Goal: Transaction & Acquisition: Purchase product/service

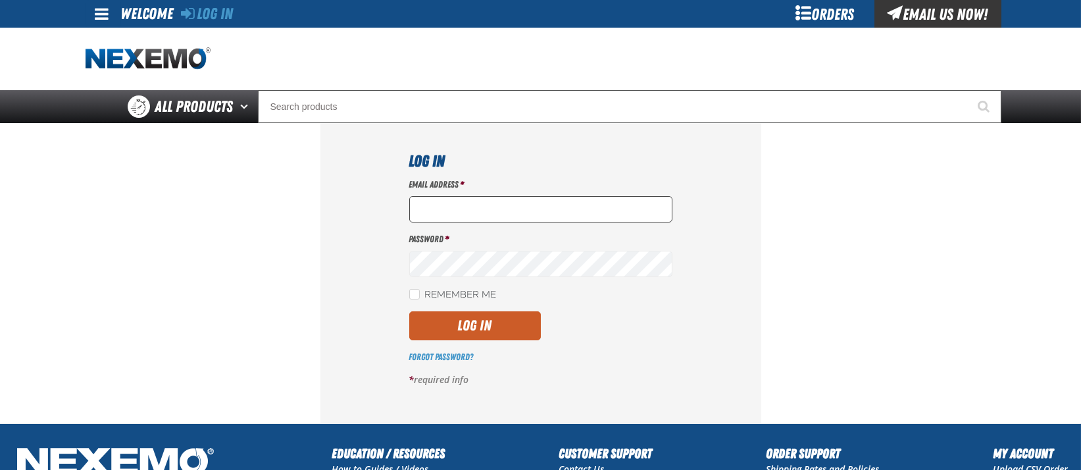
click at [540, 203] on input "Email Address *" at bounding box center [540, 209] width 263 height 26
type input "[EMAIL_ADDRESS][DOMAIN_NAME]"
click at [493, 323] on button "Log In" at bounding box center [475, 325] width 132 height 29
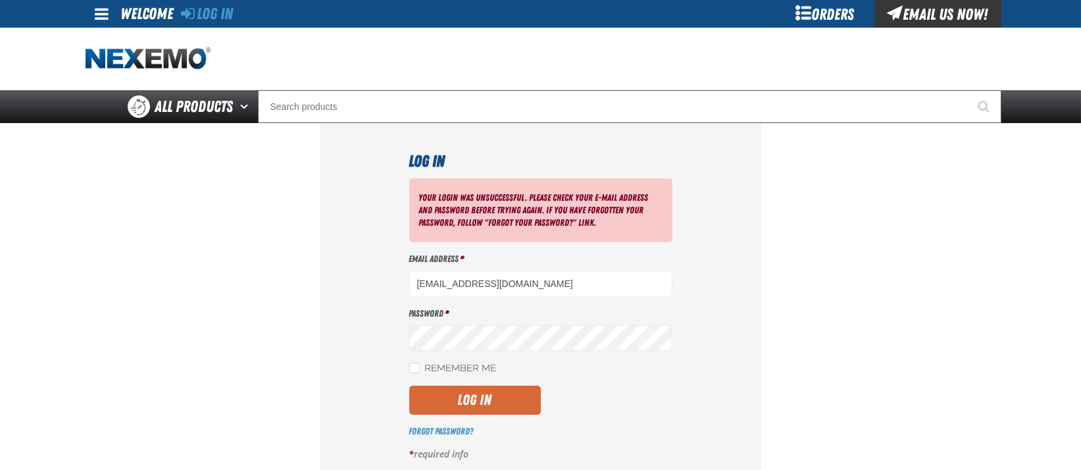
click at [491, 400] on button "Log In" at bounding box center [475, 400] width 132 height 29
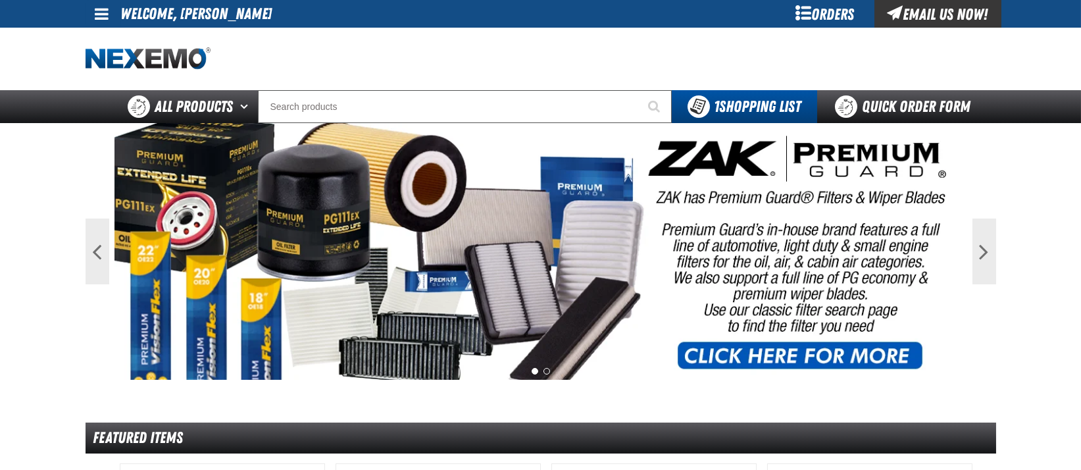
click at [819, 15] on div "Orders" at bounding box center [825, 14] width 99 height 28
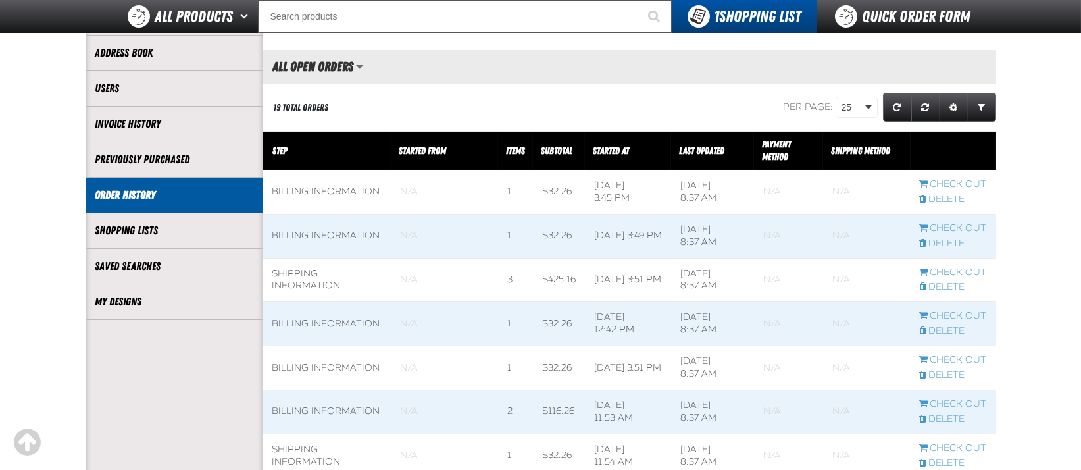
scroll to position [147, 0]
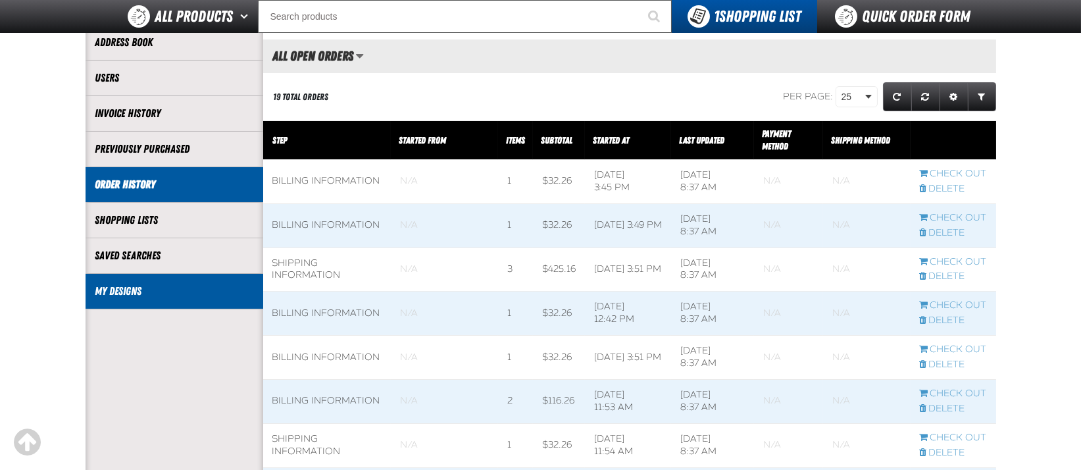
click at [125, 287] on link "My Designs" at bounding box center [174, 291] width 158 height 15
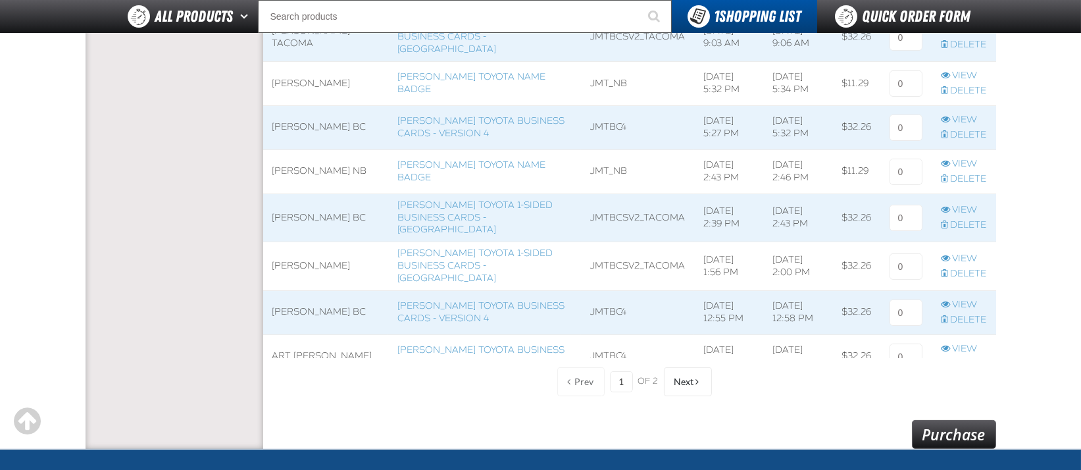
scroll to position [1015, 0]
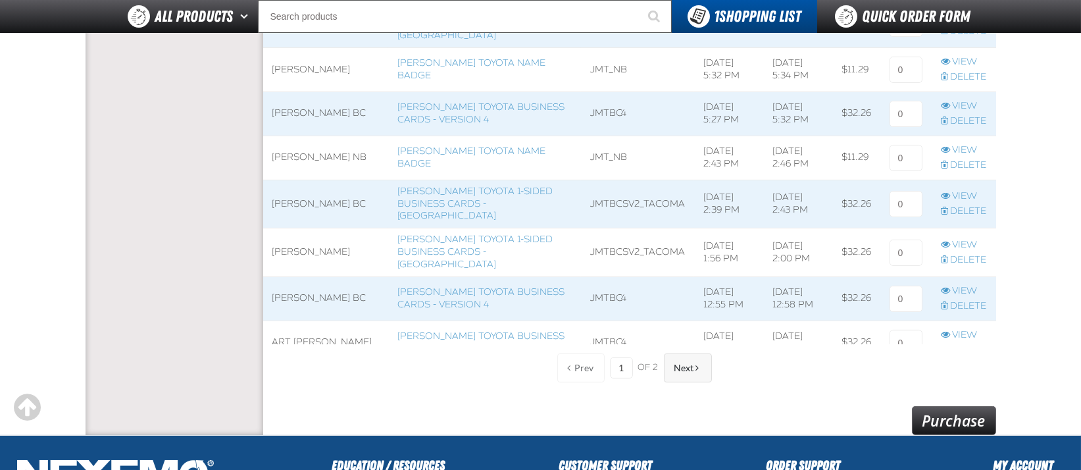
click at [677, 370] on span "Next" at bounding box center [685, 368] width 20 height 11
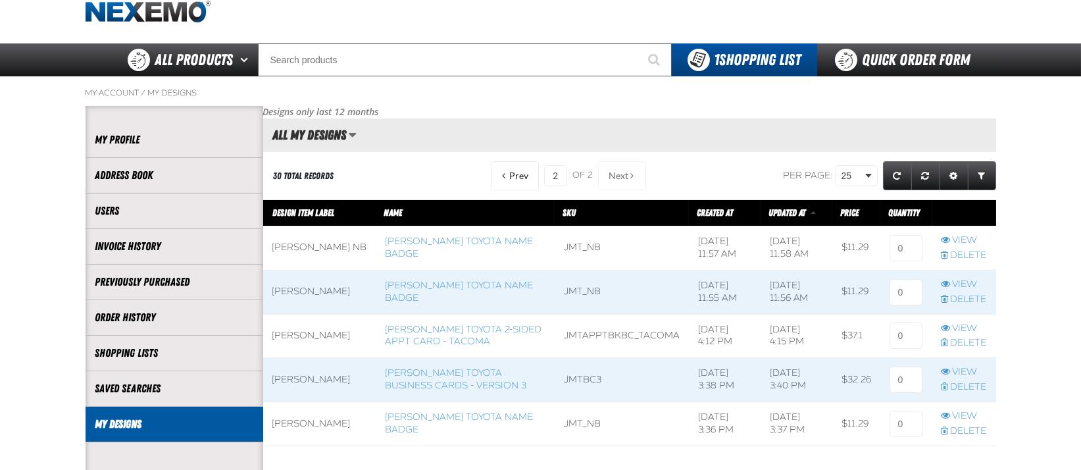
scroll to position [43, 0]
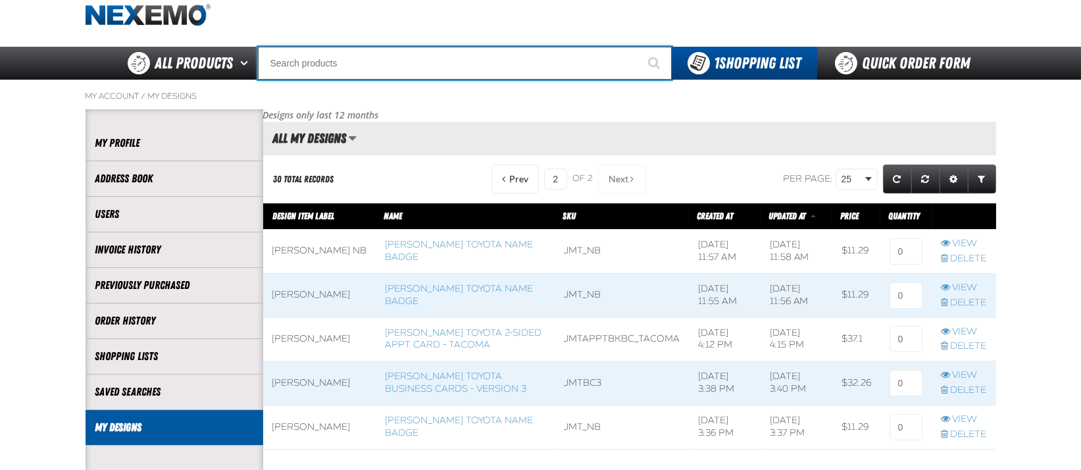
click at [450, 66] on input "Search" at bounding box center [465, 63] width 414 height 33
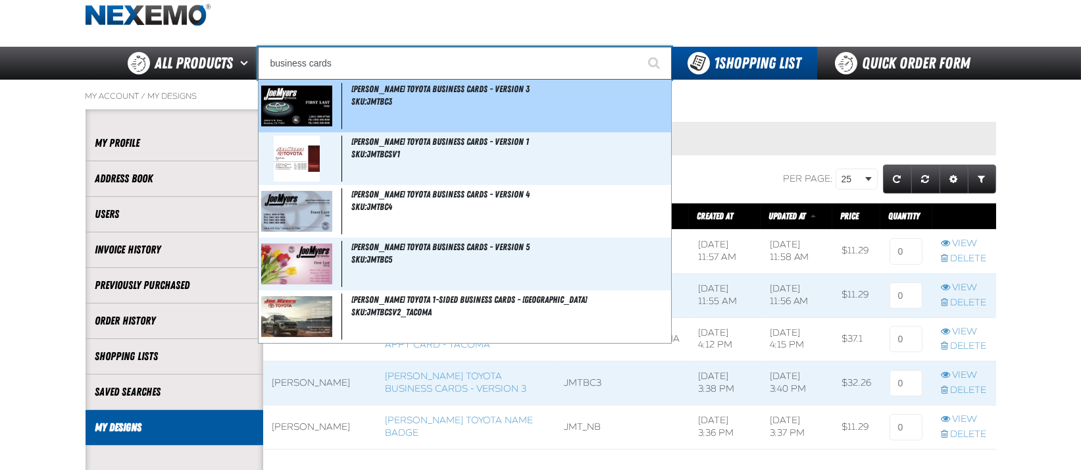
click at [437, 101] on div "Joe Myers Toyota Business Cards - Version 3 SKU:JMTBC3" at bounding box center [465, 106] width 413 height 53
type input "[PERSON_NAME] Toyota Business Cards - Version 3"
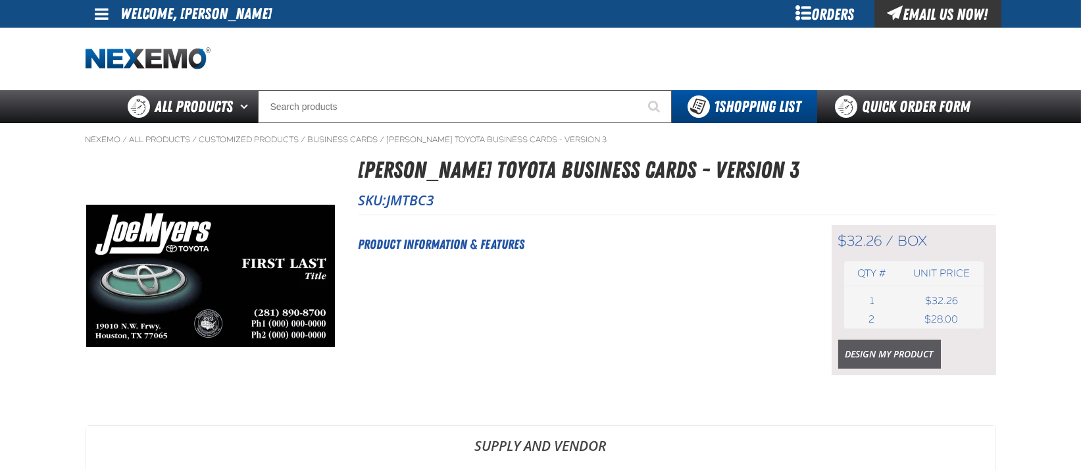
click at [893, 367] on link "Design My Product" at bounding box center [890, 354] width 103 height 29
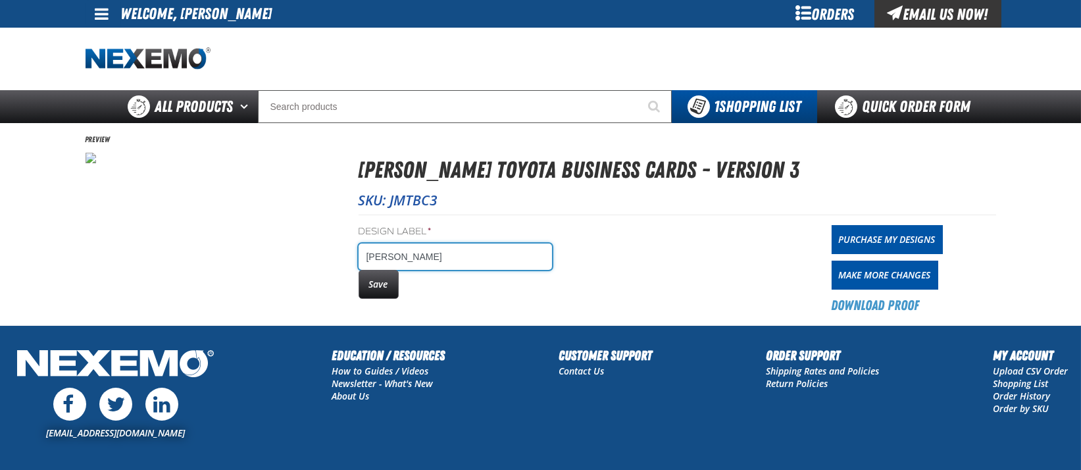
click at [489, 258] on input "AMIN MOHEBPOUR" at bounding box center [456, 257] width 194 height 26
type input "AMIN MOHEBPOUR bc"
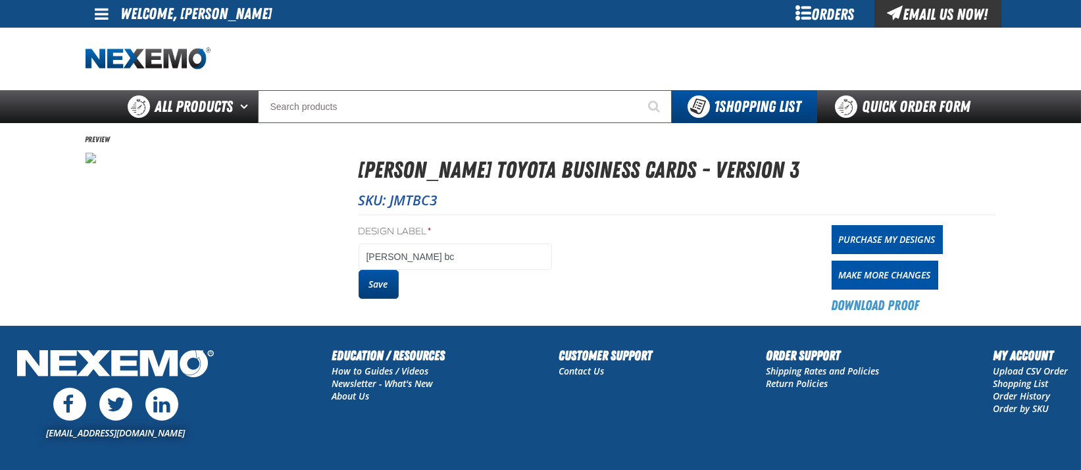
click at [382, 284] on button "Save" at bounding box center [379, 284] width 40 height 29
click at [893, 236] on link "Purchase My Designs" at bounding box center [887, 239] width 111 height 29
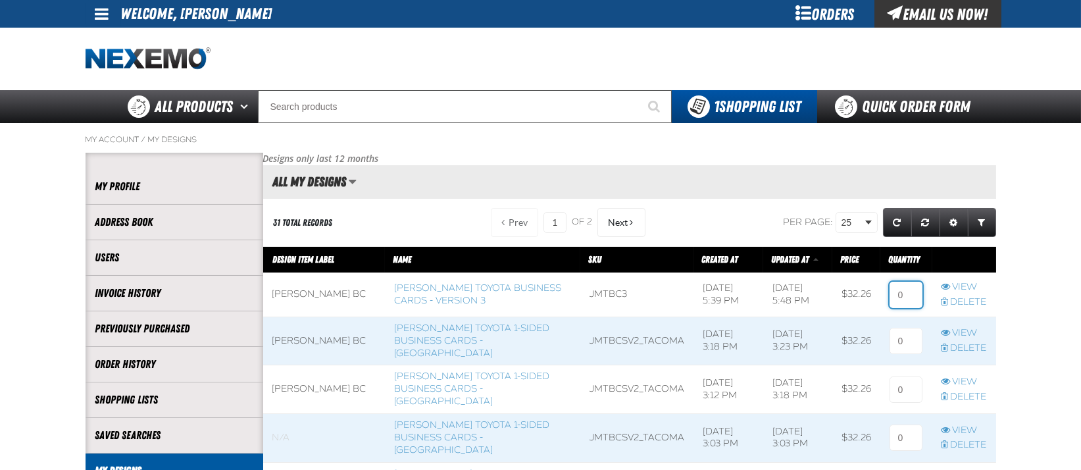
click at [902, 294] on input at bounding box center [906, 295] width 33 height 26
type input "2"
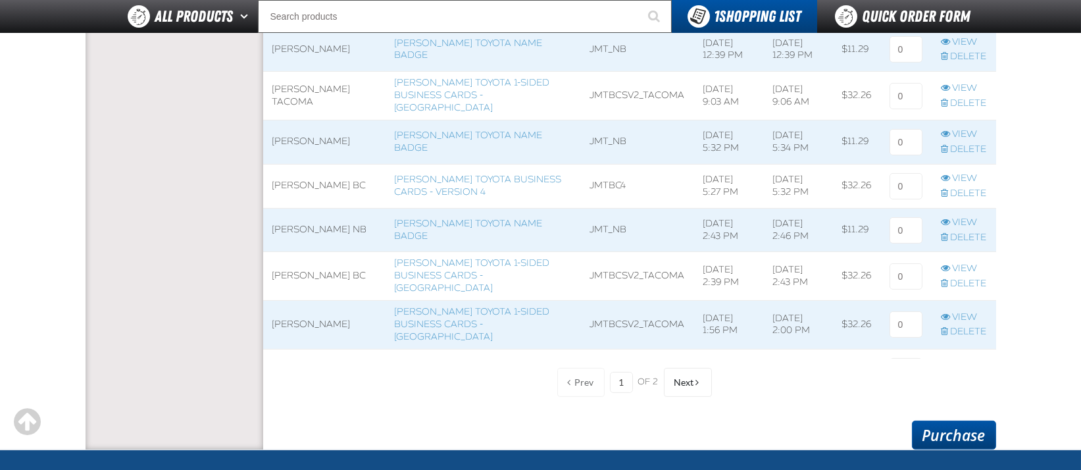
click at [970, 435] on link "Purchase" at bounding box center [954, 435] width 84 height 29
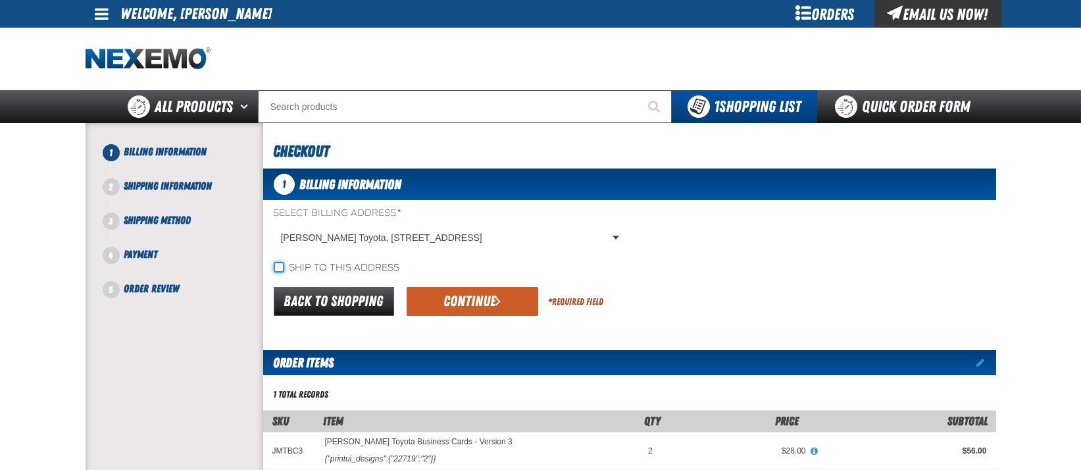
click at [276, 268] on input "Ship to this address" at bounding box center [279, 267] width 11 height 11
checkbox input "true"
click at [472, 309] on button "Continue" at bounding box center [473, 301] width 132 height 29
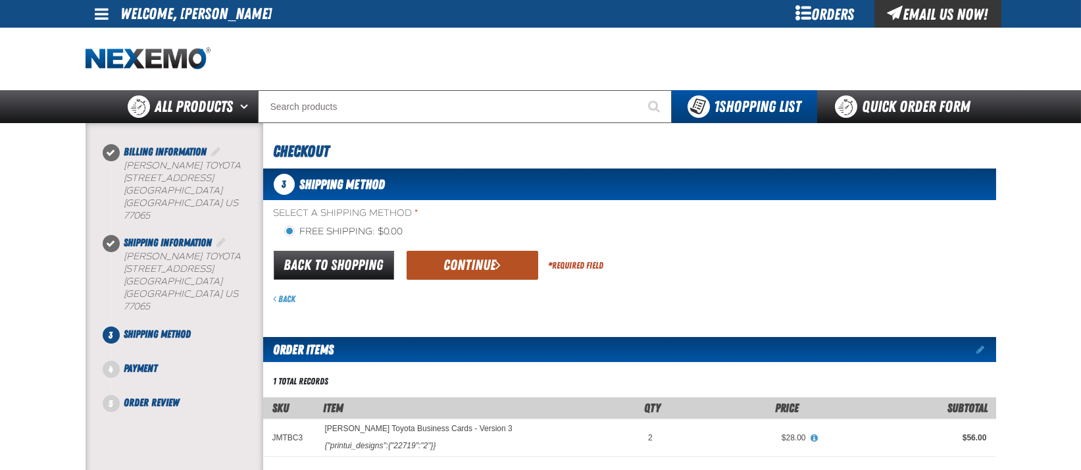
click at [478, 263] on button "Continue" at bounding box center [473, 265] width 132 height 29
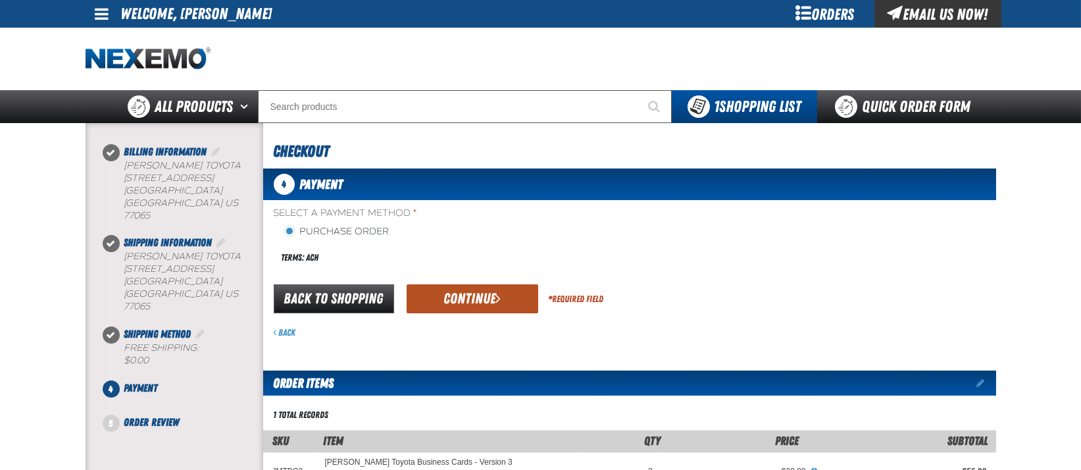
click at [485, 295] on button "Continue" at bounding box center [473, 298] width 132 height 29
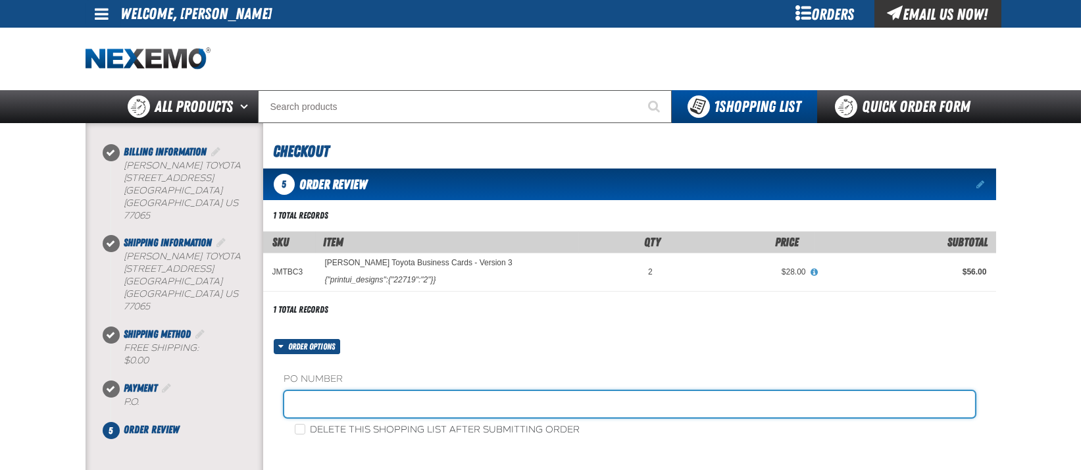
click at [348, 408] on input "text" at bounding box center [629, 404] width 691 height 26
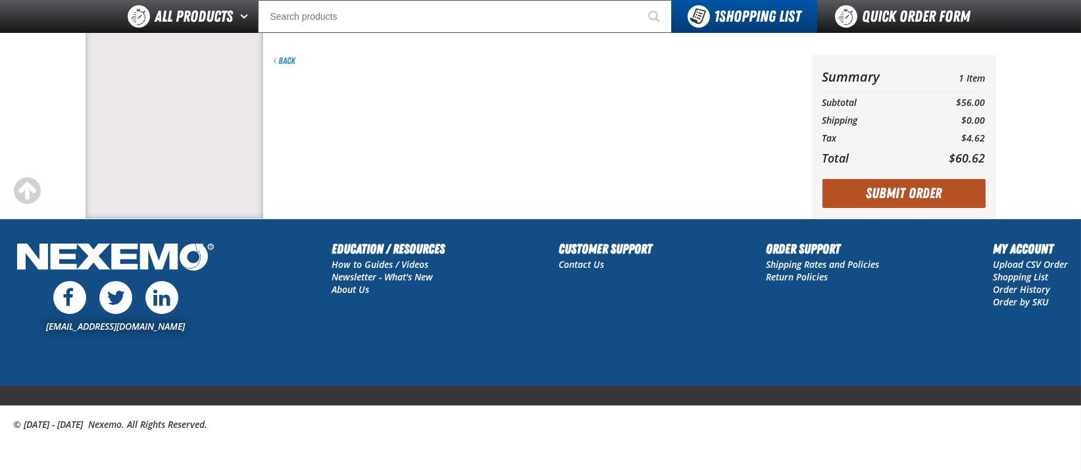
type input "ATTN: LINDA YATES"
click at [879, 195] on button "Submit Order" at bounding box center [904, 193] width 163 height 29
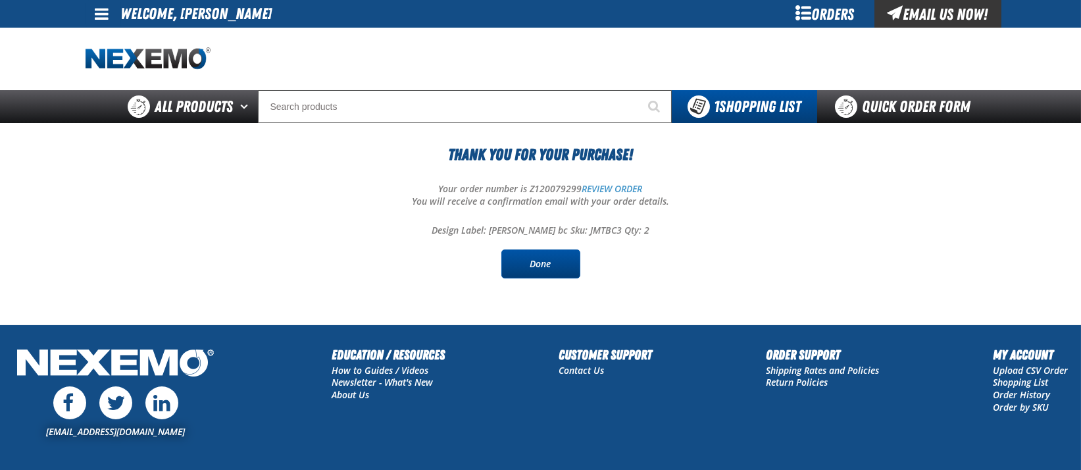
click at [535, 262] on link "Done" at bounding box center [541, 263] width 79 height 29
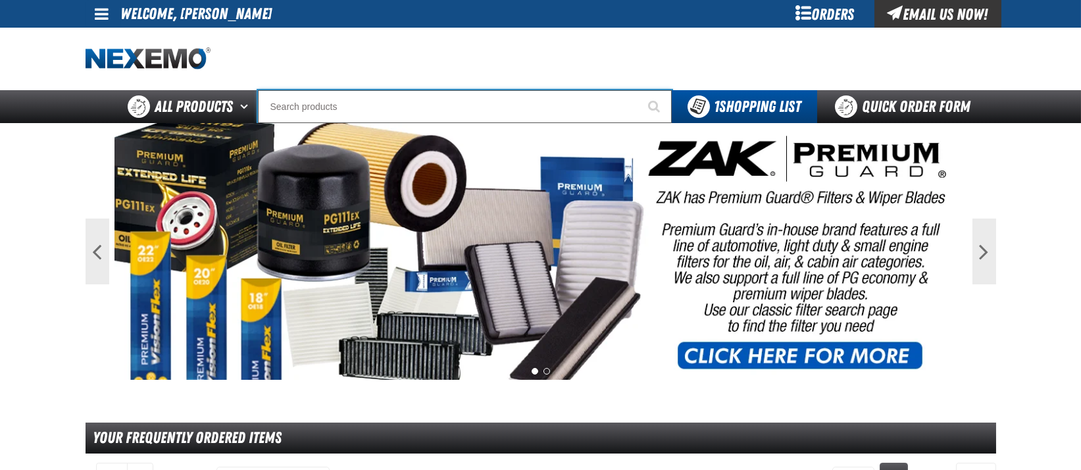
click at [475, 109] on input "Search" at bounding box center [465, 106] width 414 height 33
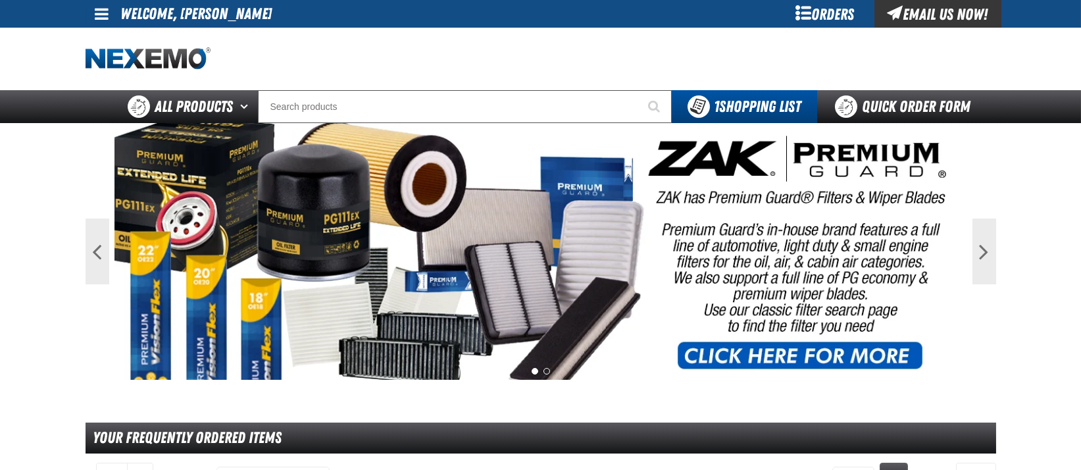
click at [845, 15] on div "Orders" at bounding box center [825, 14] width 99 height 28
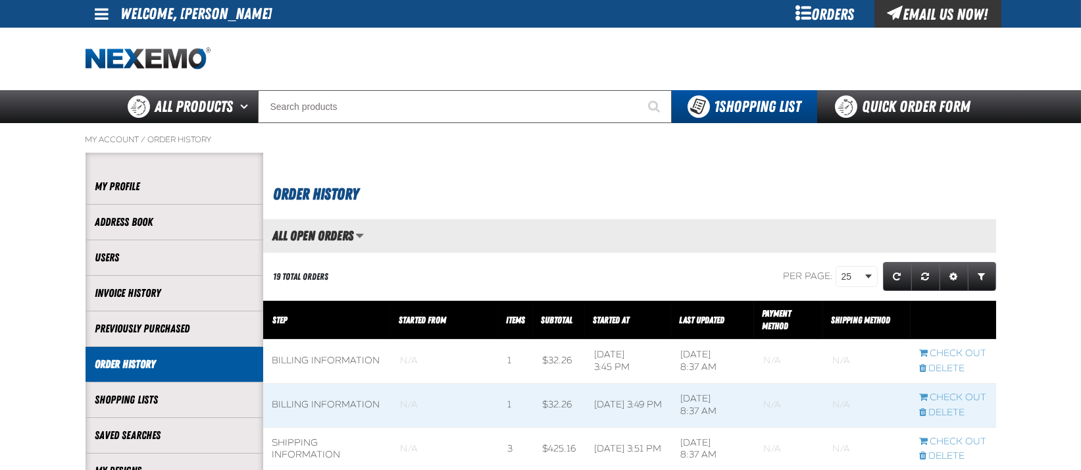
click at [98, 18] on span at bounding box center [102, 14] width 14 height 16
click at [127, 63] on link "Sign Out Sign Out" at bounding box center [113, 64] width 45 height 13
